Goal: Task Accomplishment & Management: Manage account settings

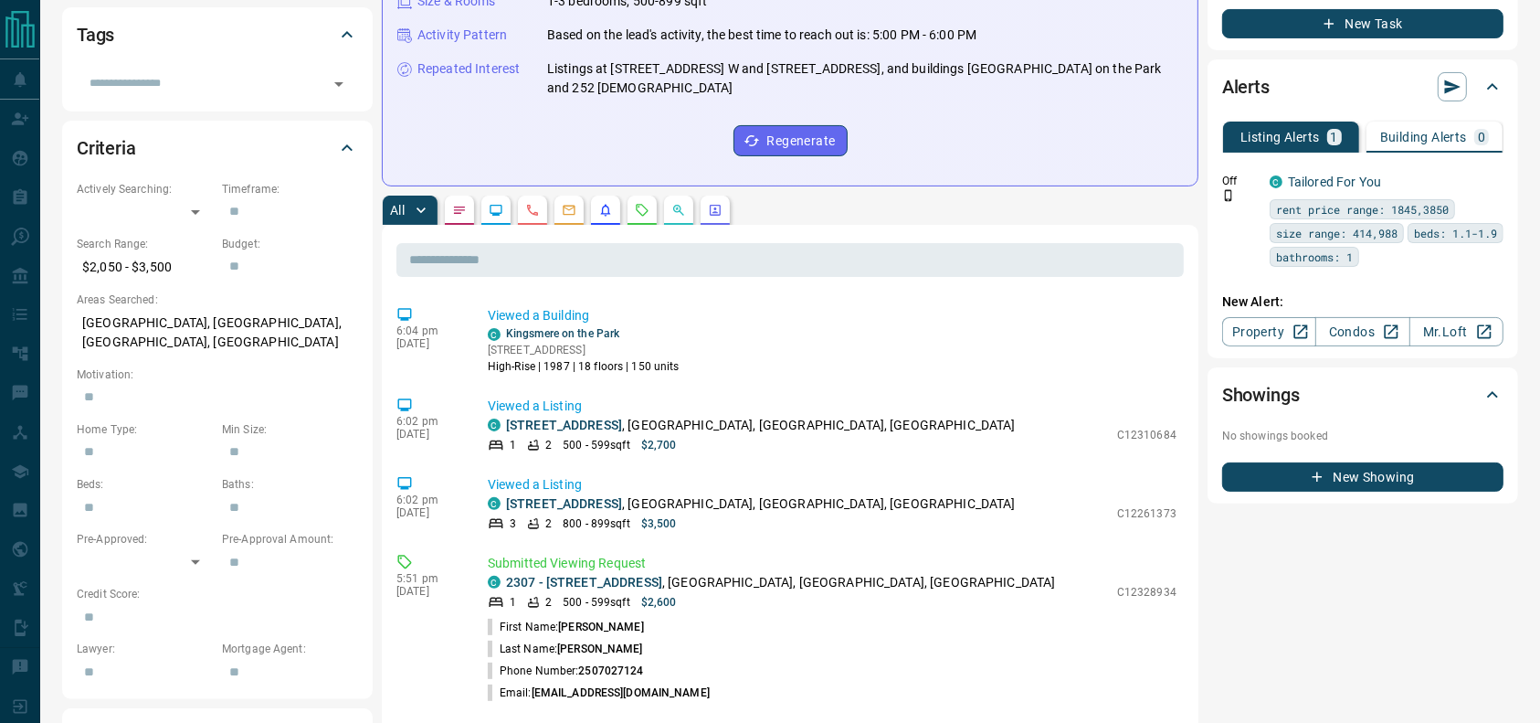
scroll to position [406, 0]
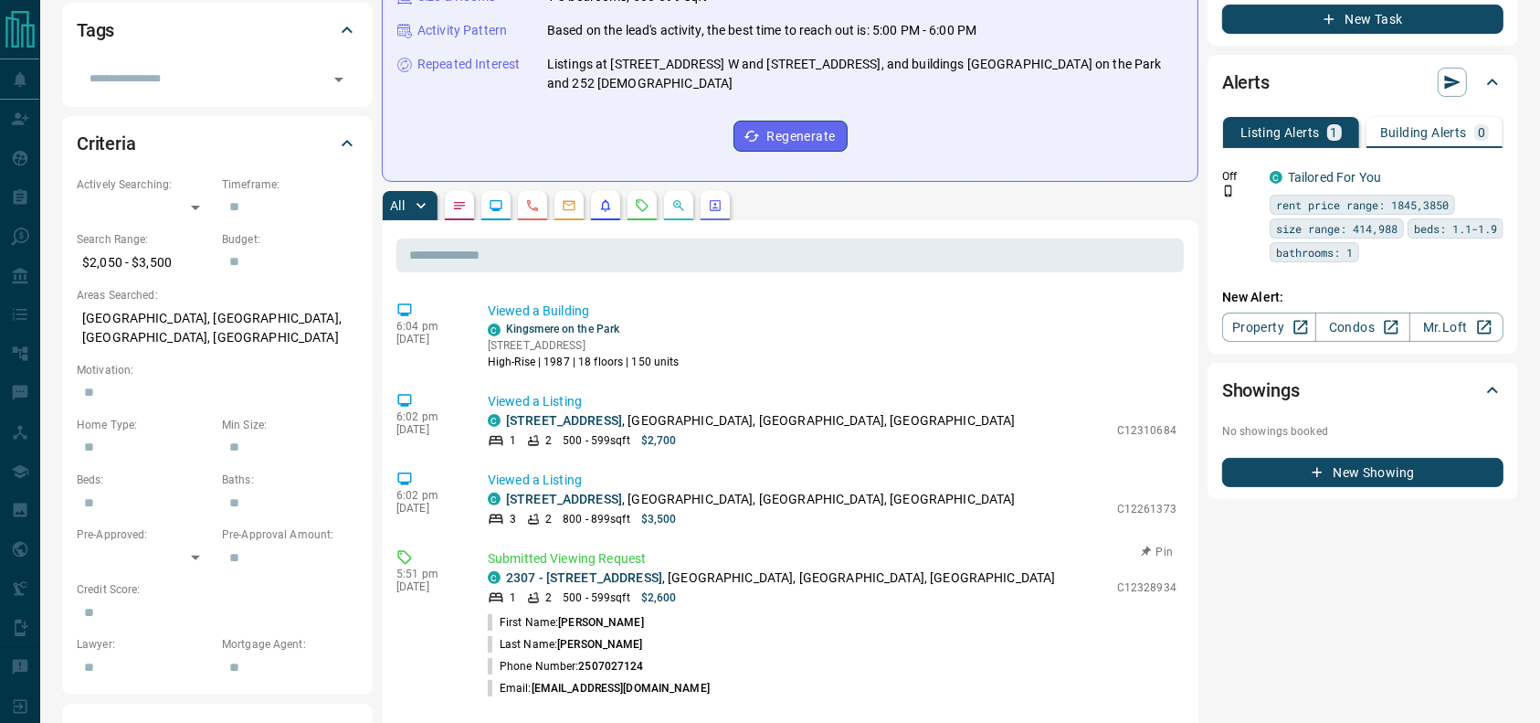
click at [760, 568] on p "2307 - [STREET_ADDRESS]" at bounding box center [781, 577] width 550 height 19
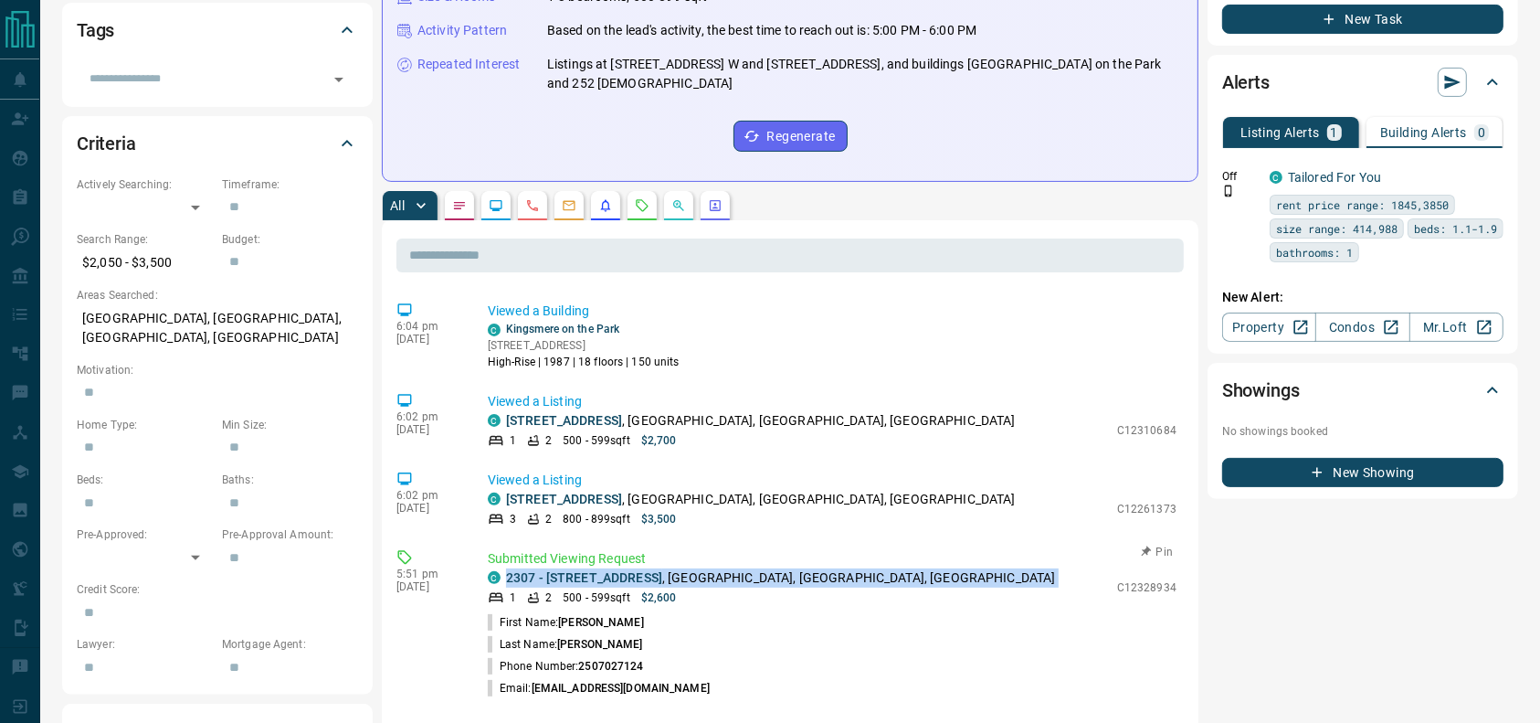
click at [760, 568] on p "2307 - [STREET_ADDRESS]" at bounding box center [781, 577] width 550 height 19
copy div "2307 - [STREET_ADDRESS]"
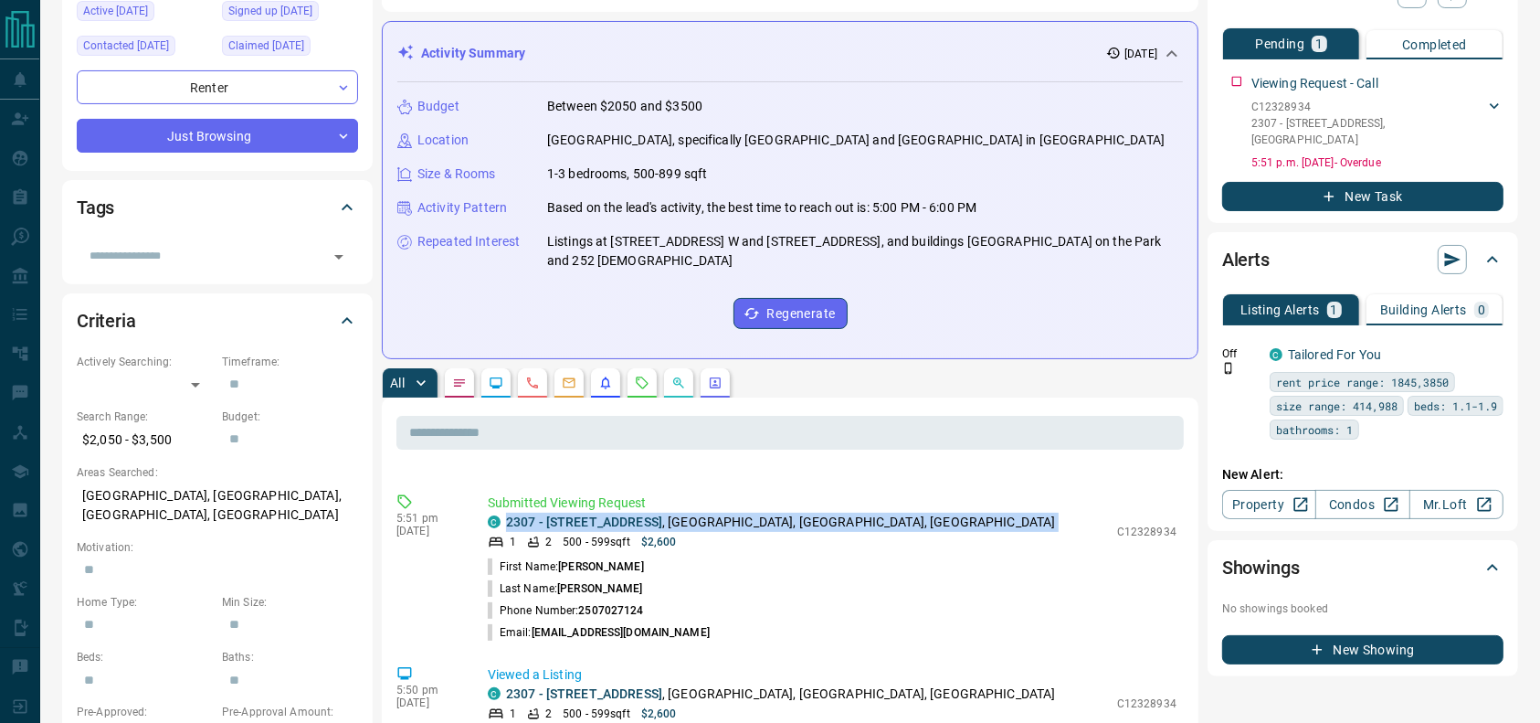
scroll to position [248, 0]
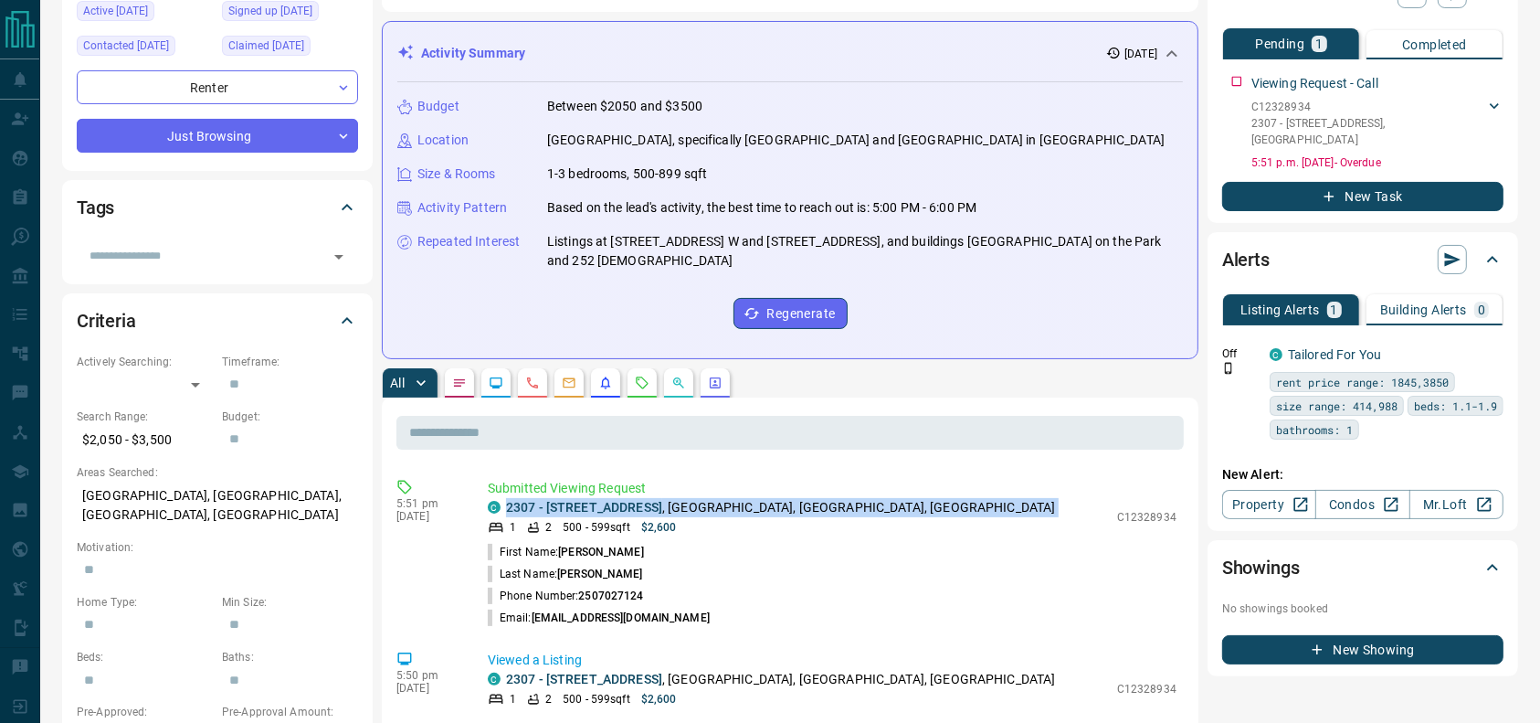
click at [655, 375] on button "button" at bounding box center [642, 382] width 29 height 29
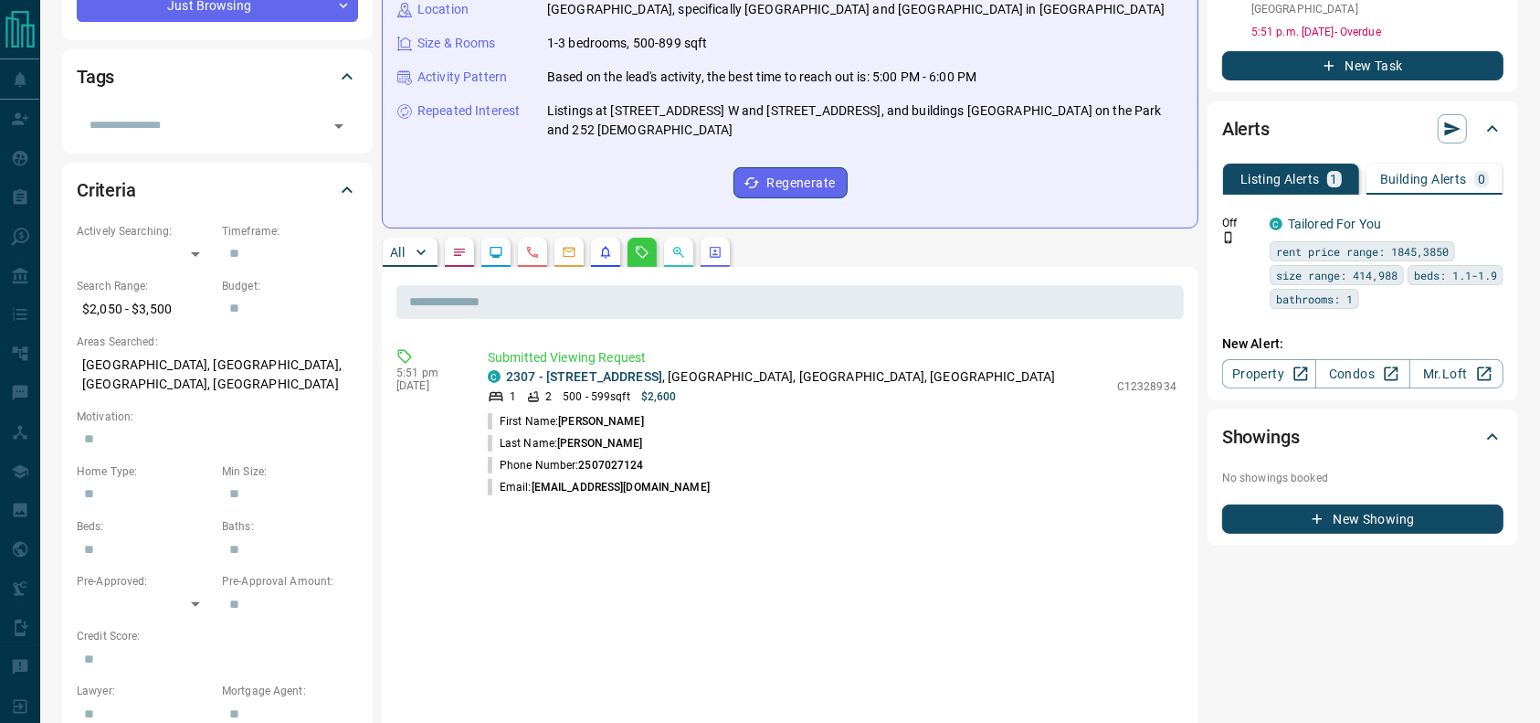
scroll to position [363, 0]
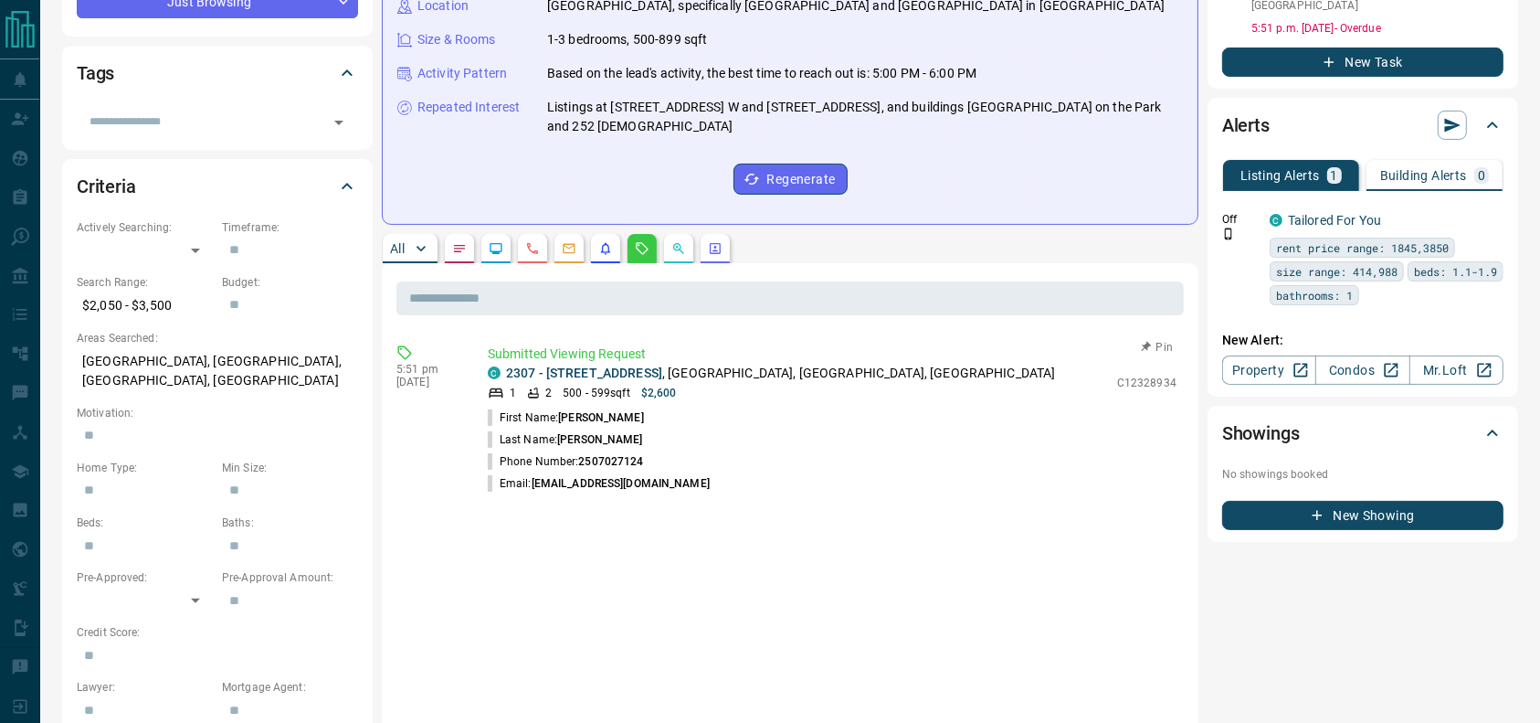
click at [811, 364] on p "2307 - [STREET_ADDRESS]" at bounding box center [781, 373] width 550 height 19
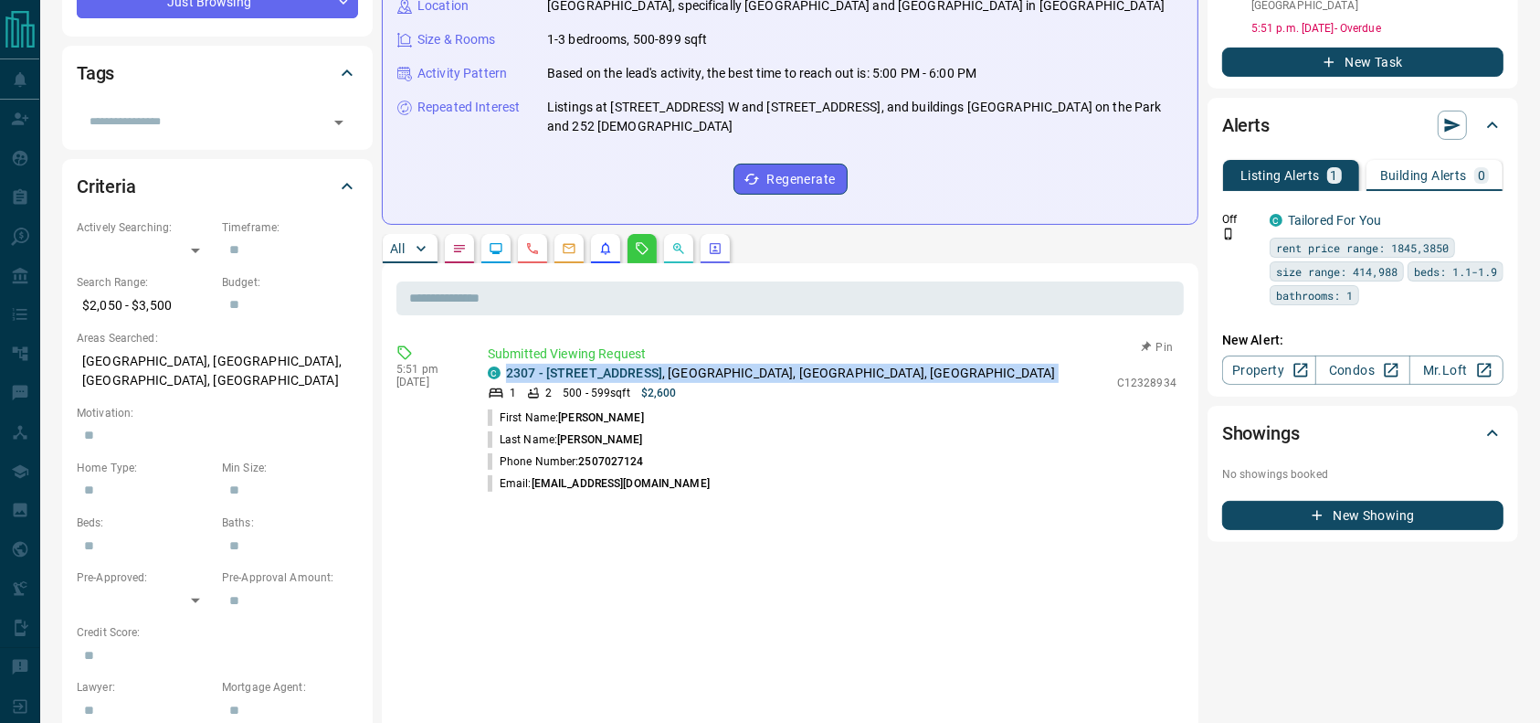
click at [811, 364] on p "2307 - [STREET_ADDRESS]" at bounding box center [781, 373] width 550 height 19
copy div "2307 - [STREET_ADDRESS]"
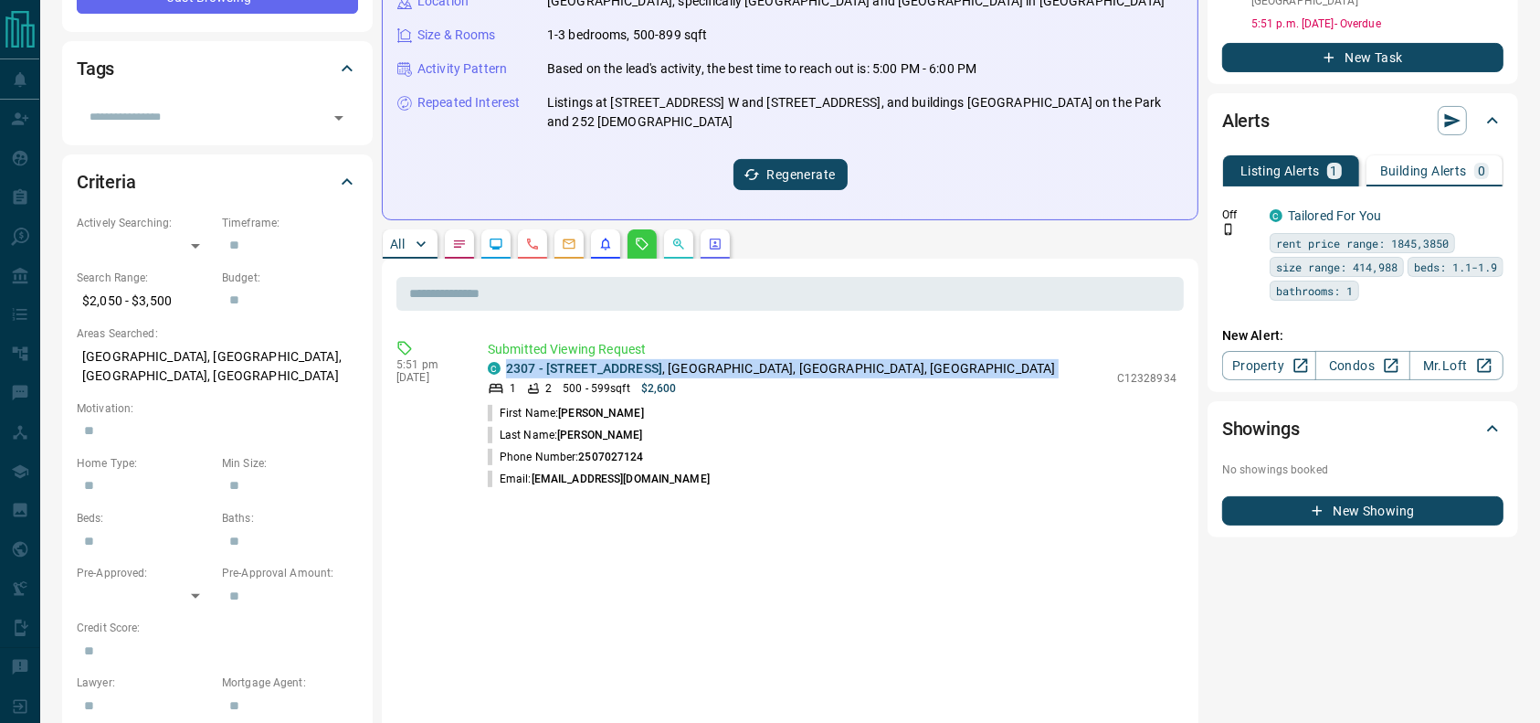
scroll to position [370, 0]
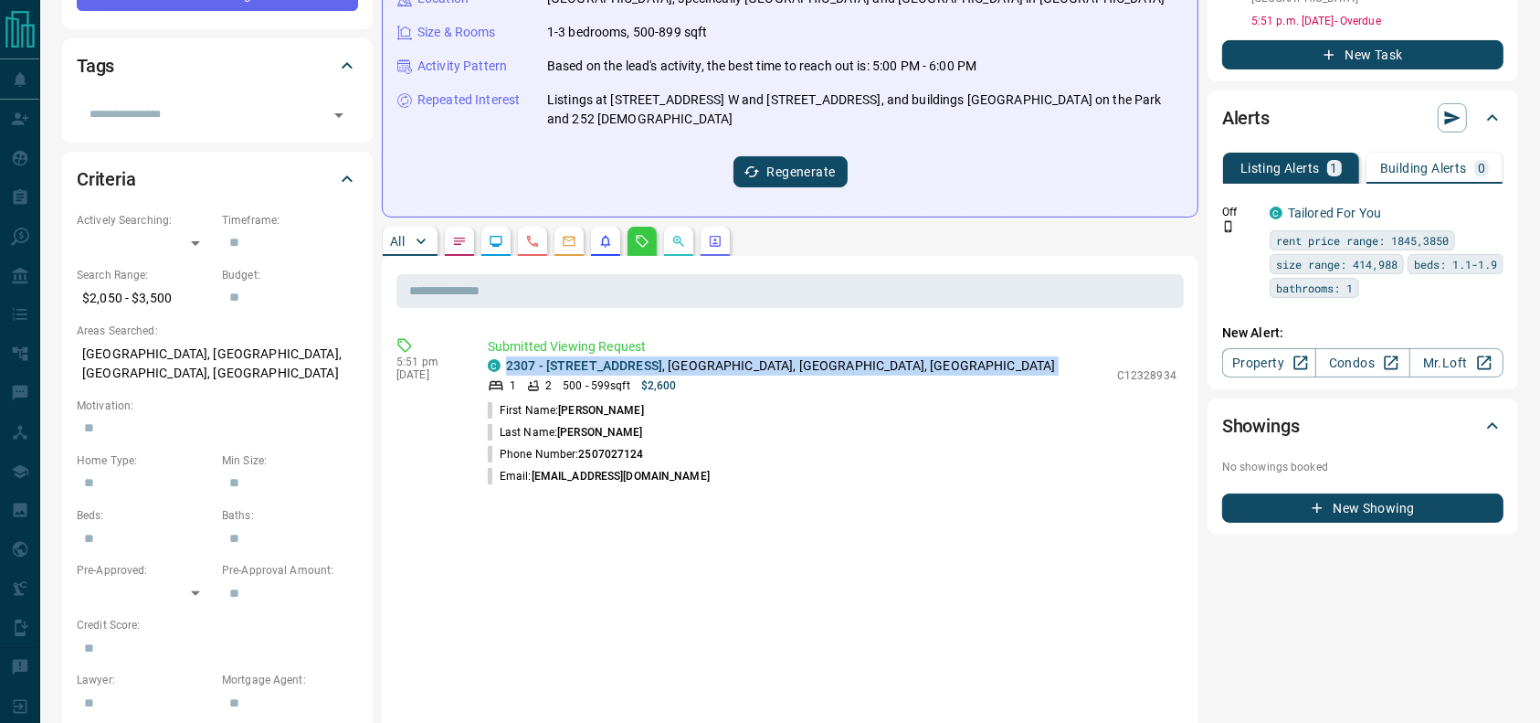
copy div "2307 - [STREET_ADDRESS]"
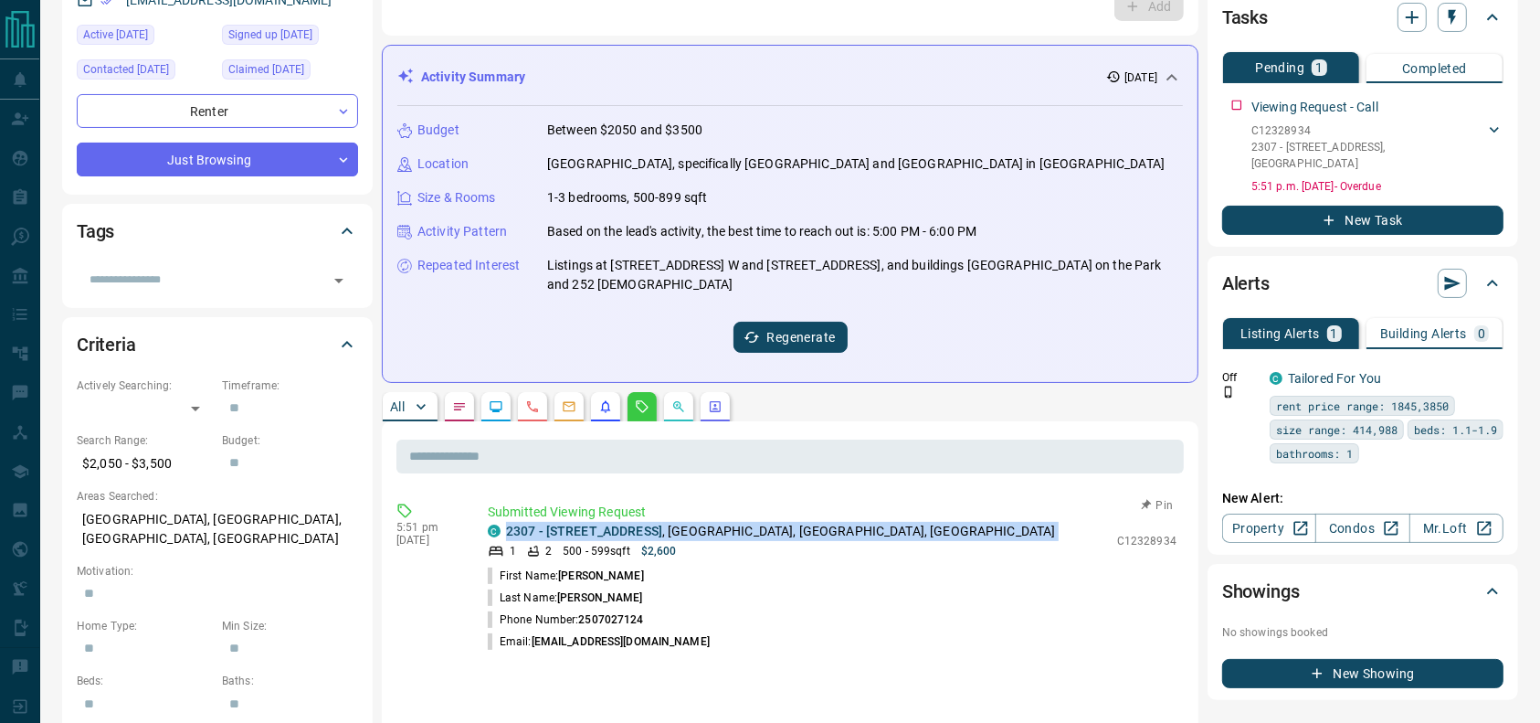
scroll to position [0, 0]
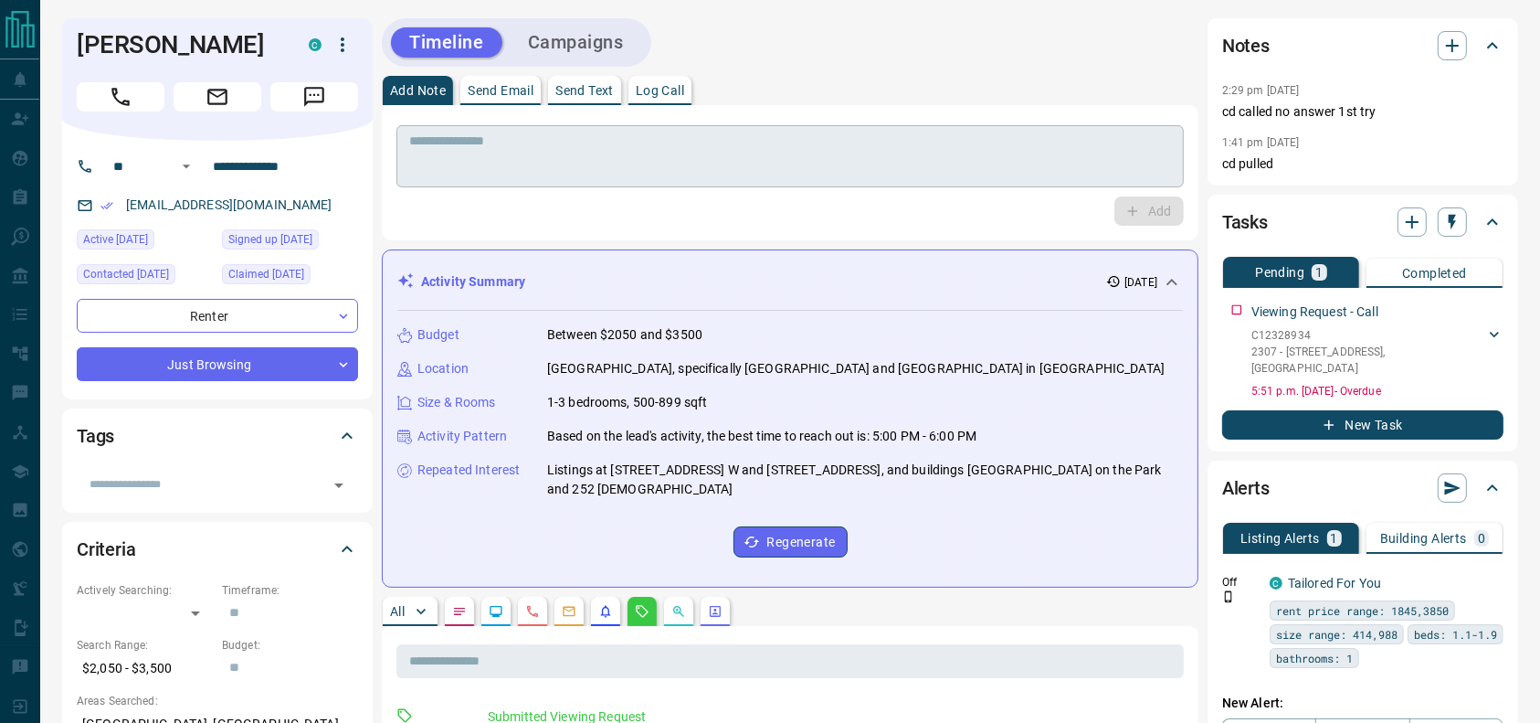
click at [1053, 147] on textarea at bounding box center [790, 156] width 762 height 47
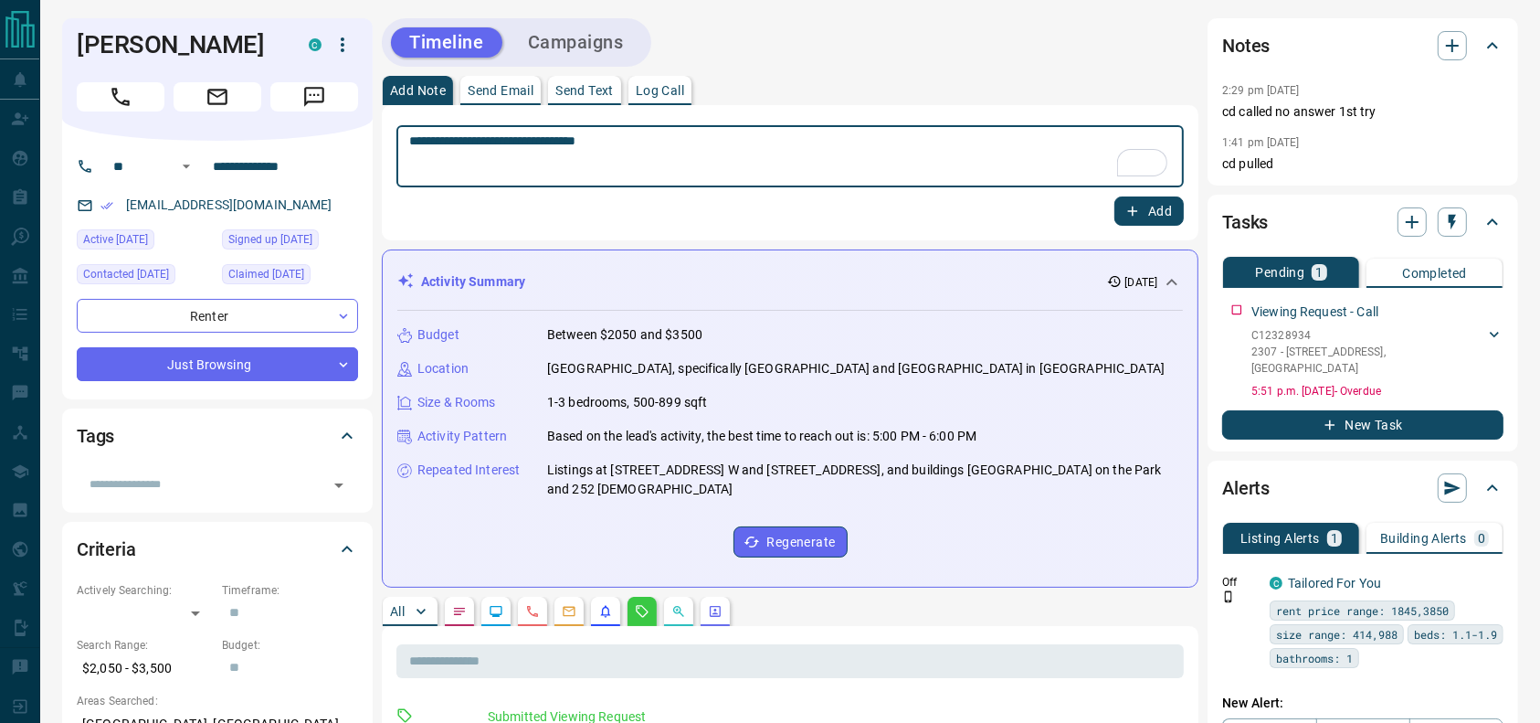
type textarea "**********"
click at [1140, 206] on icon "button" at bounding box center [1132, 211] width 16 height 16
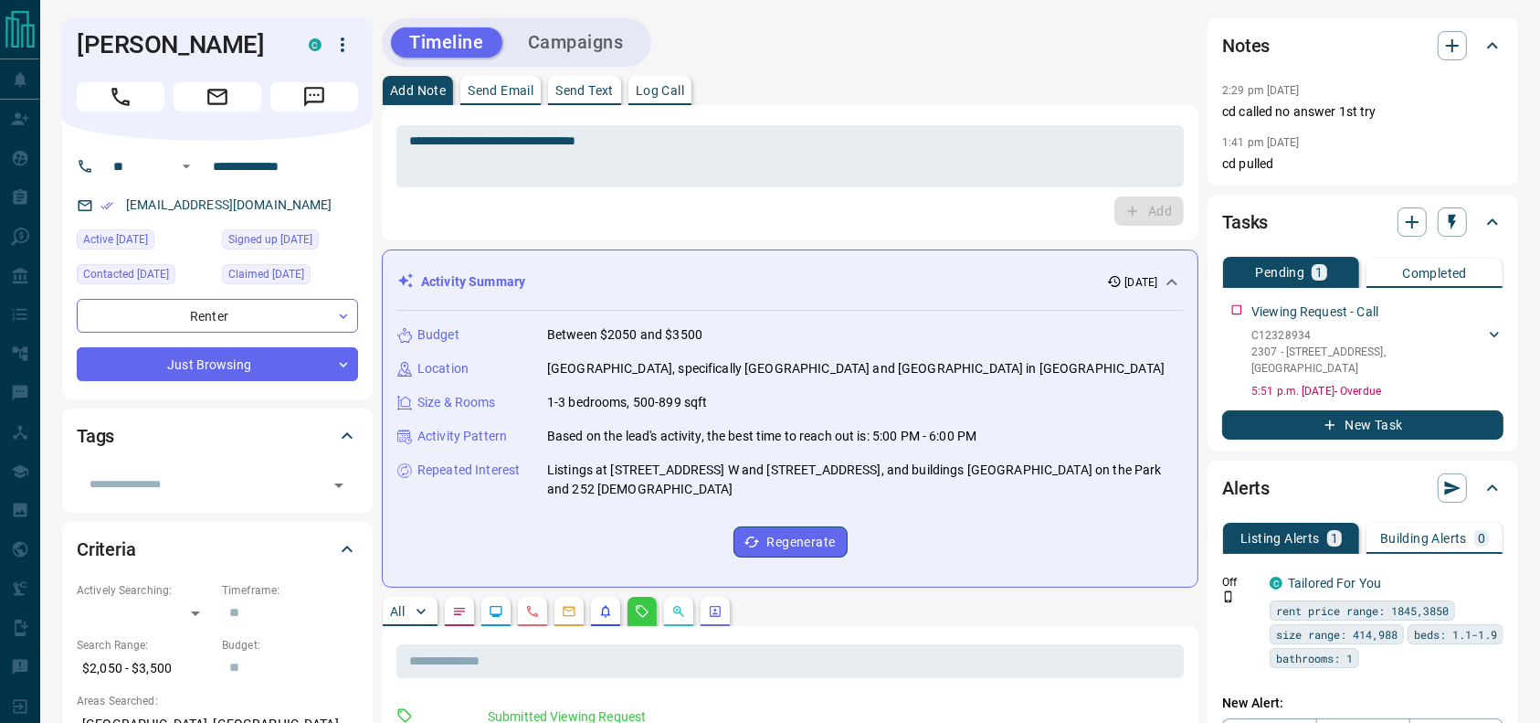
drag, startPoint x: 299, startPoint y: 216, endPoint x: 289, endPoint y: 212, distance: 11.0
click at [293, 216] on div "[EMAIL_ADDRESS][DOMAIN_NAME]" at bounding box center [217, 205] width 281 height 30
click at [172, 40] on h1 "[PERSON_NAME]" at bounding box center [179, 44] width 205 height 29
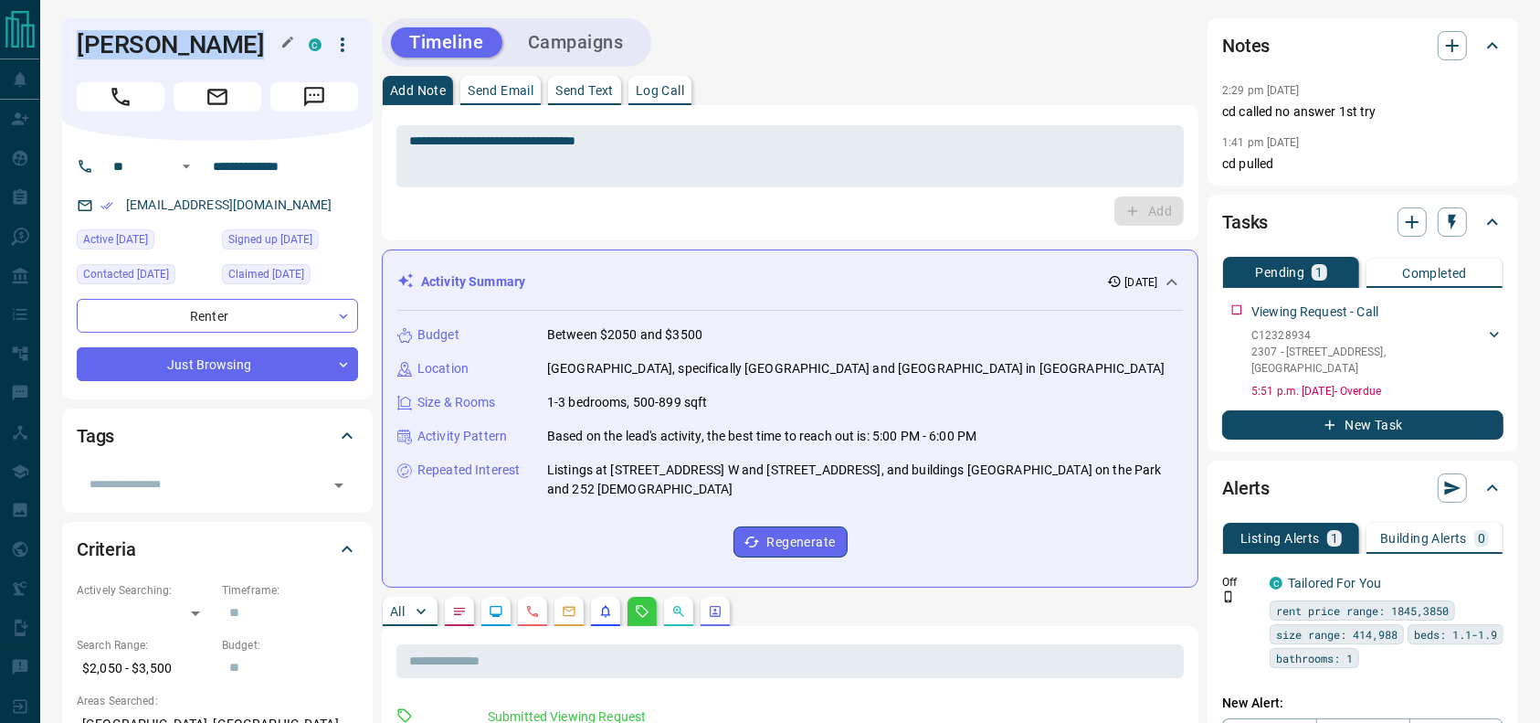
copy div "[PERSON_NAME]"
click at [286, 159] on input "**********" at bounding box center [277, 166] width 142 height 29
click at [332, 38] on icon "button" at bounding box center [343, 45] width 22 height 22
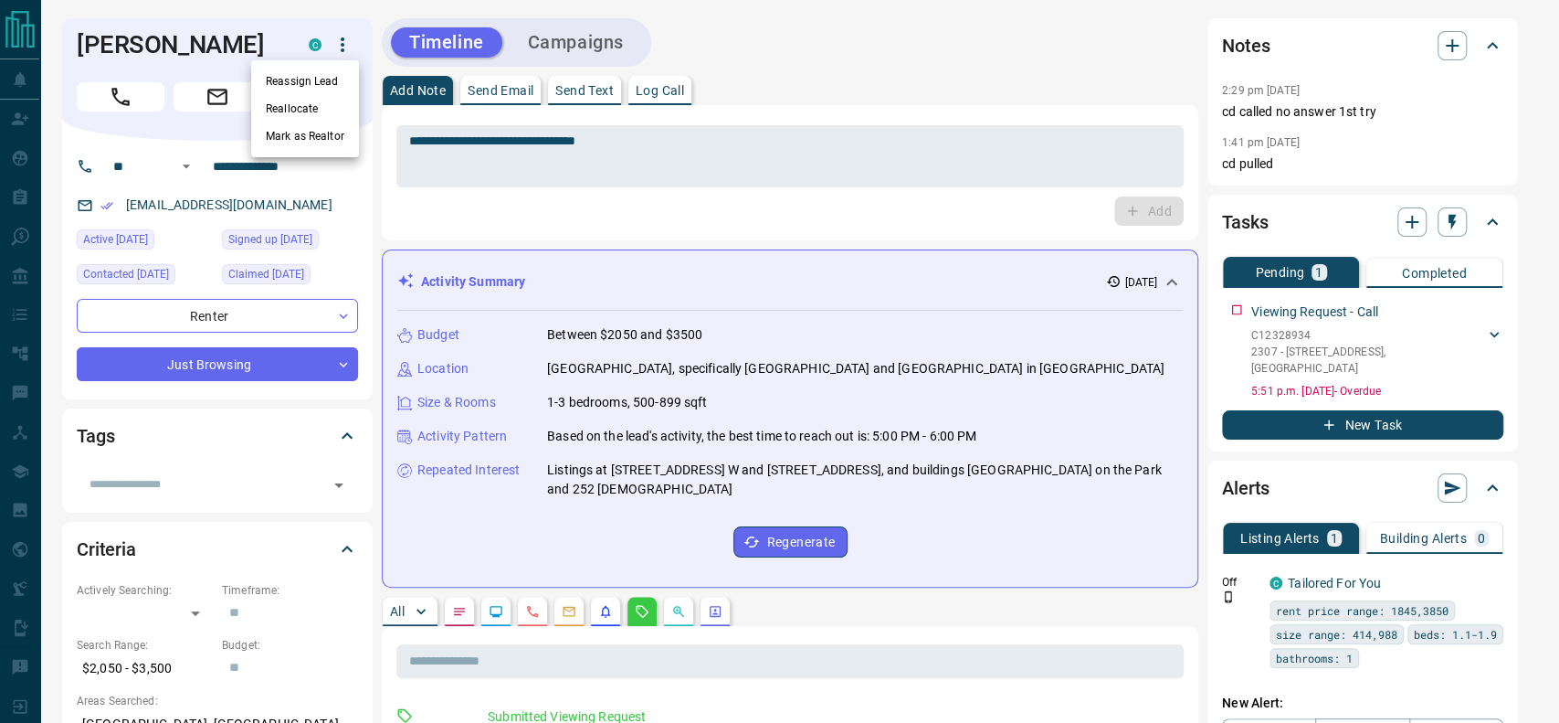
click at [315, 66] on ul "Reassign Lead Reallocate Mark as Realtor" at bounding box center [305, 108] width 108 height 97
click at [313, 72] on li "Reassign Lead" at bounding box center [305, 81] width 108 height 27
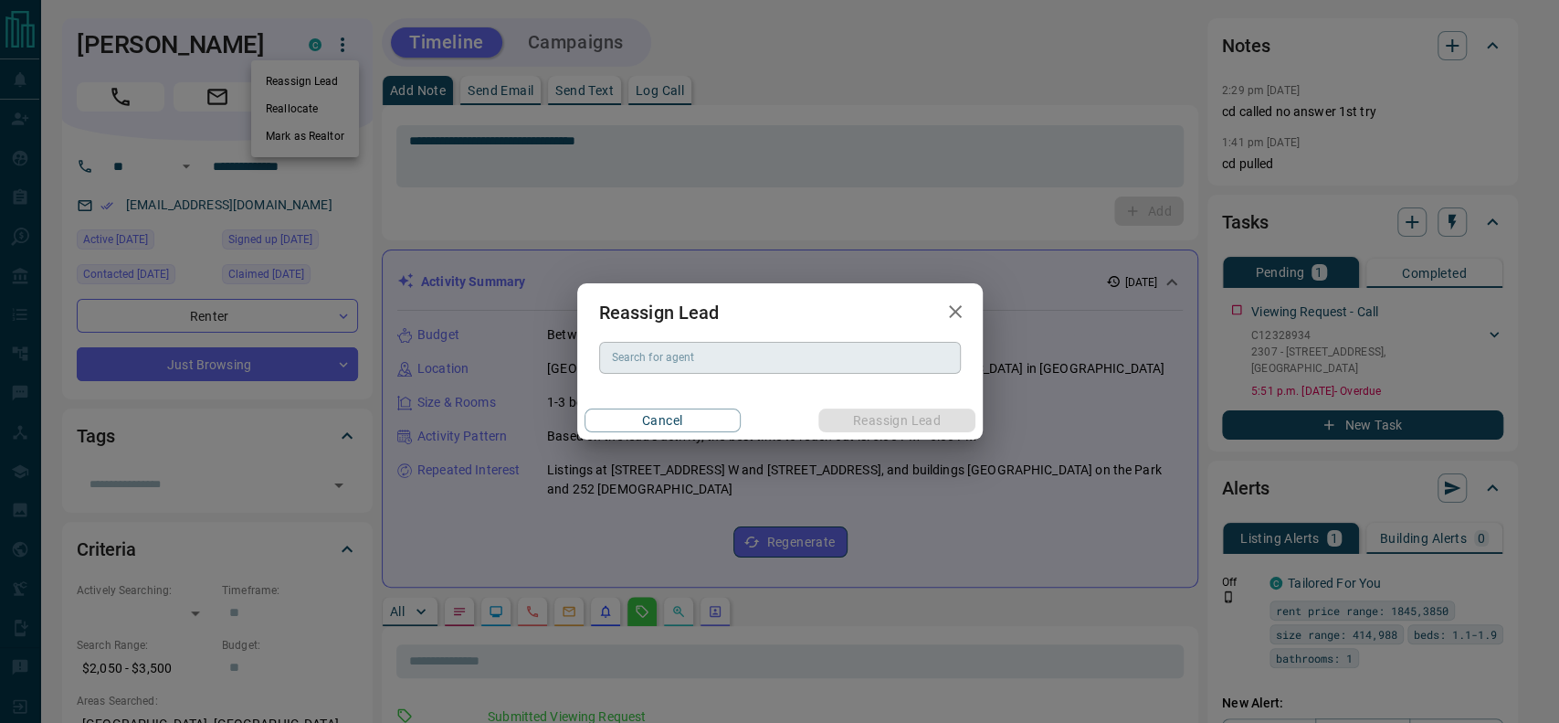
click at [689, 350] on input "Search for agent" at bounding box center [779, 357] width 348 height 20
click at [689, 350] on input "**" at bounding box center [779, 357] width 348 height 20
click at [685, 395] on li "[PERSON_NAME]" at bounding box center [779, 394] width 362 height 27
type input "**********"
click at [885, 425] on button "Reassign Lead" at bounding box center [896, 420] width 156 height 24
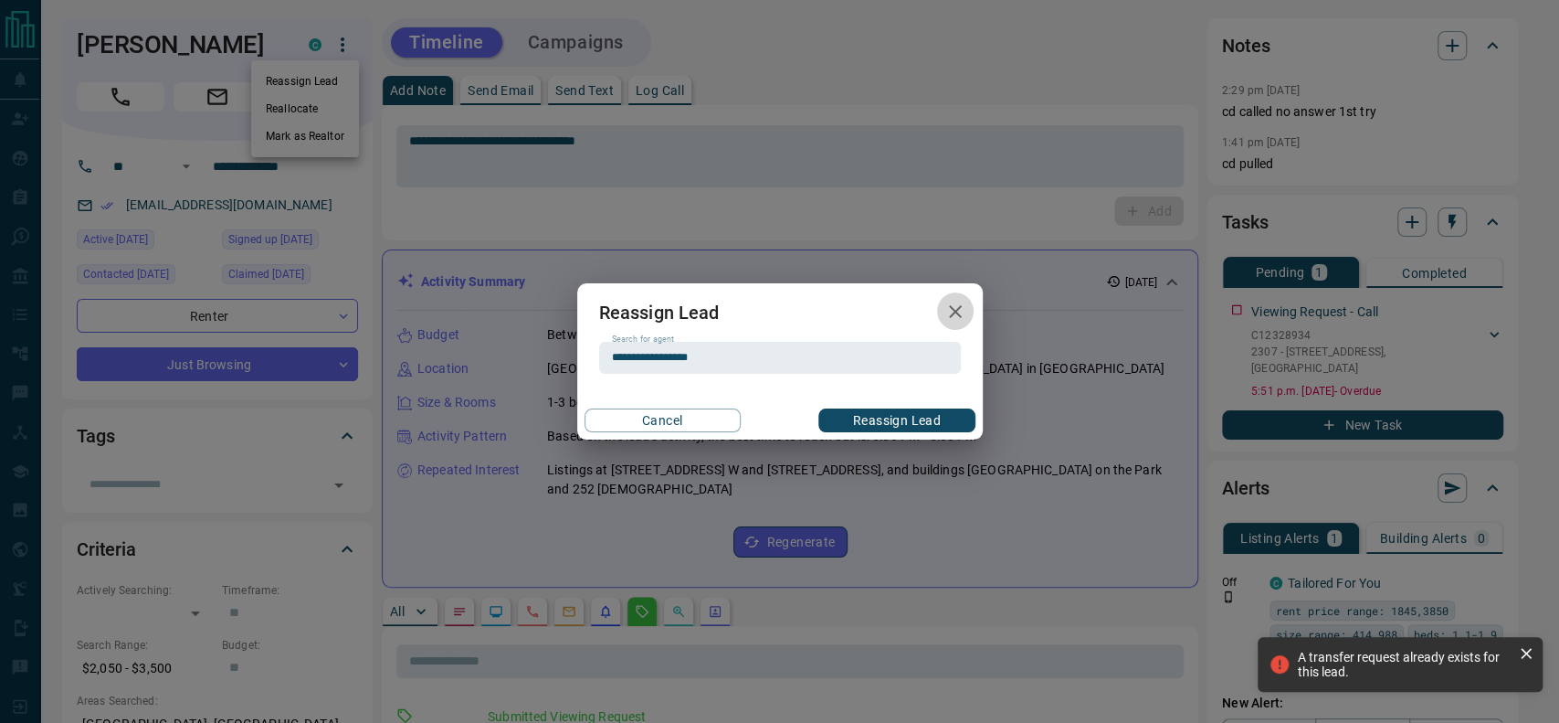
click at [950, 305] on icon "button" at bounding box center [955, 312] width 22 height 22
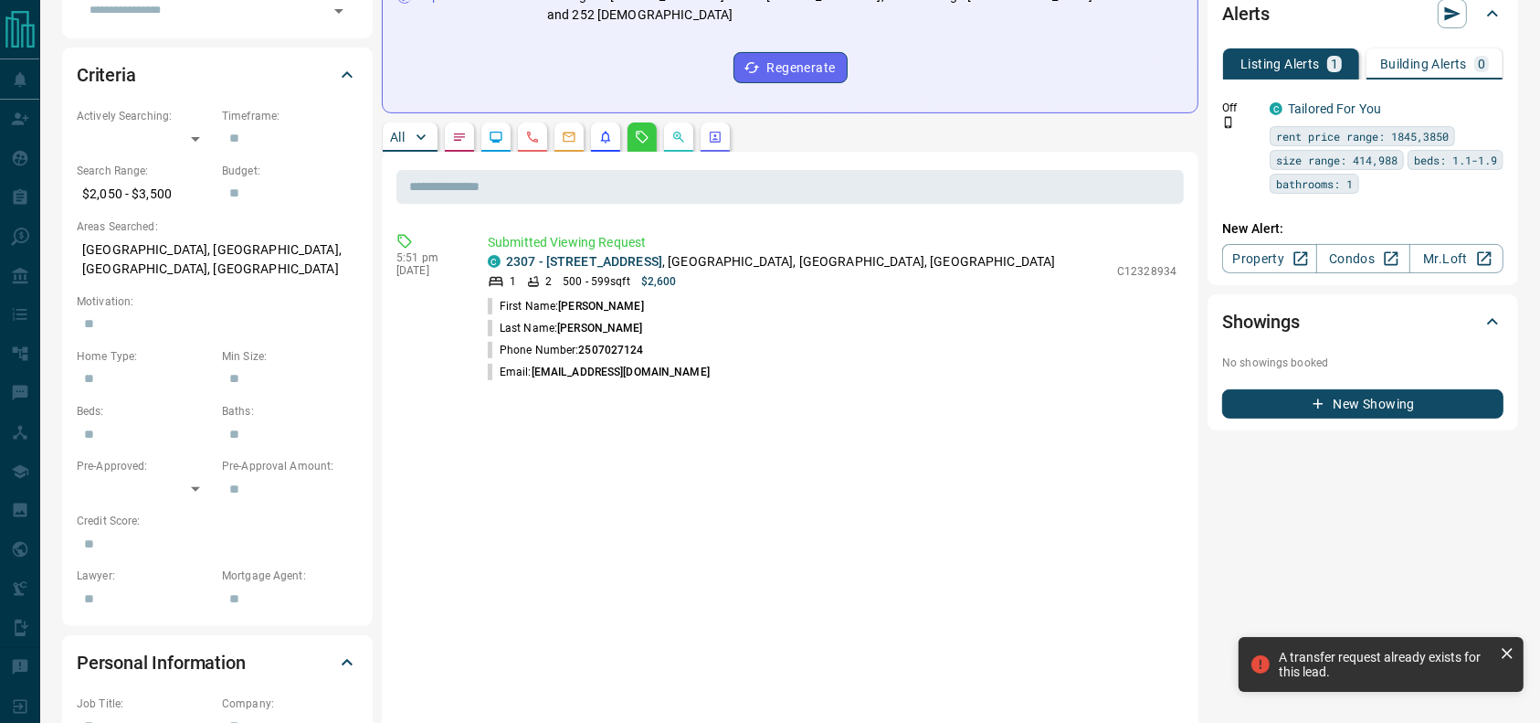
scroll to position [480, 0]
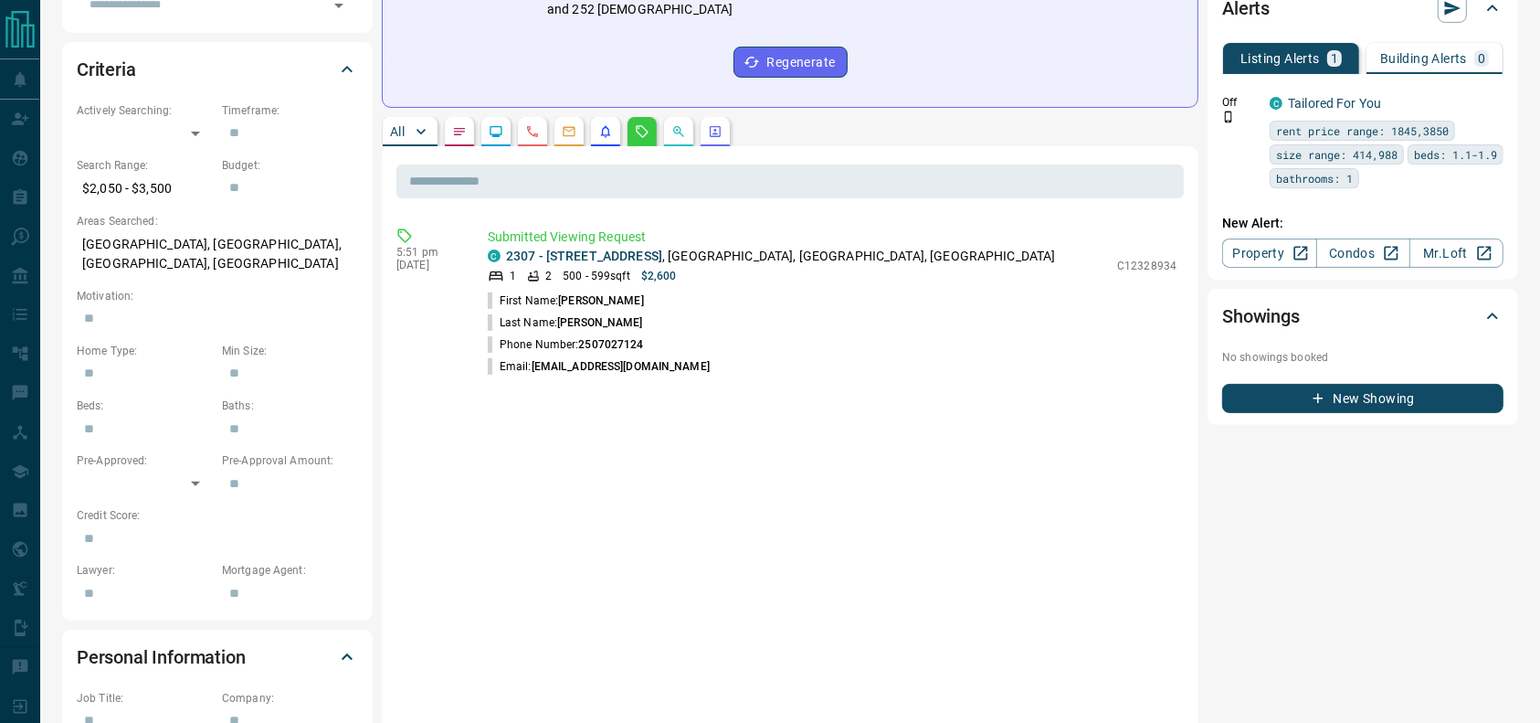
click at [479, 117] on div "All" at bounding box center [790, 131] width 817 height 29
click at [472, 117] on button "button" at bounding box center [459, 131] width 29 height 29
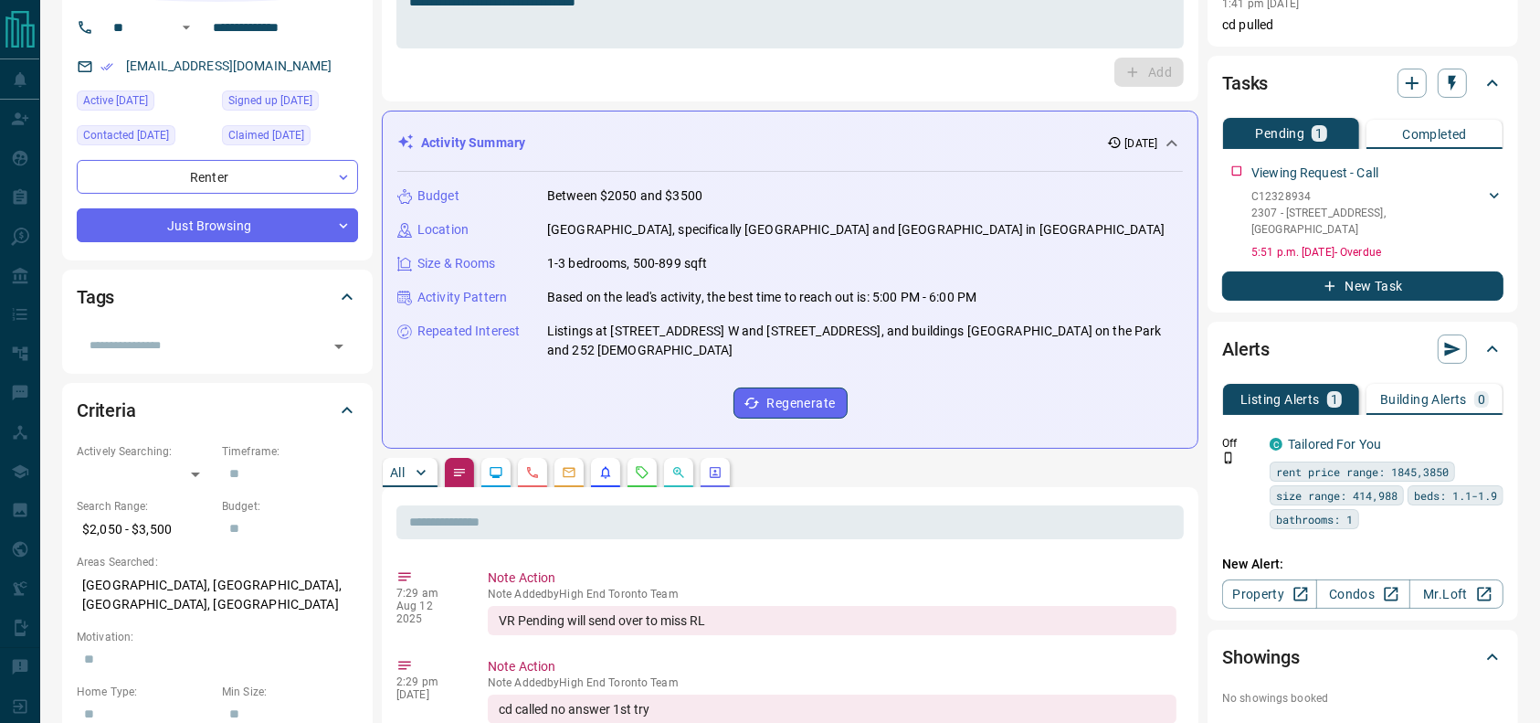
scroll to position [0, 0]
